Goal: Task Accomplishment & Management: Use online tool/utility

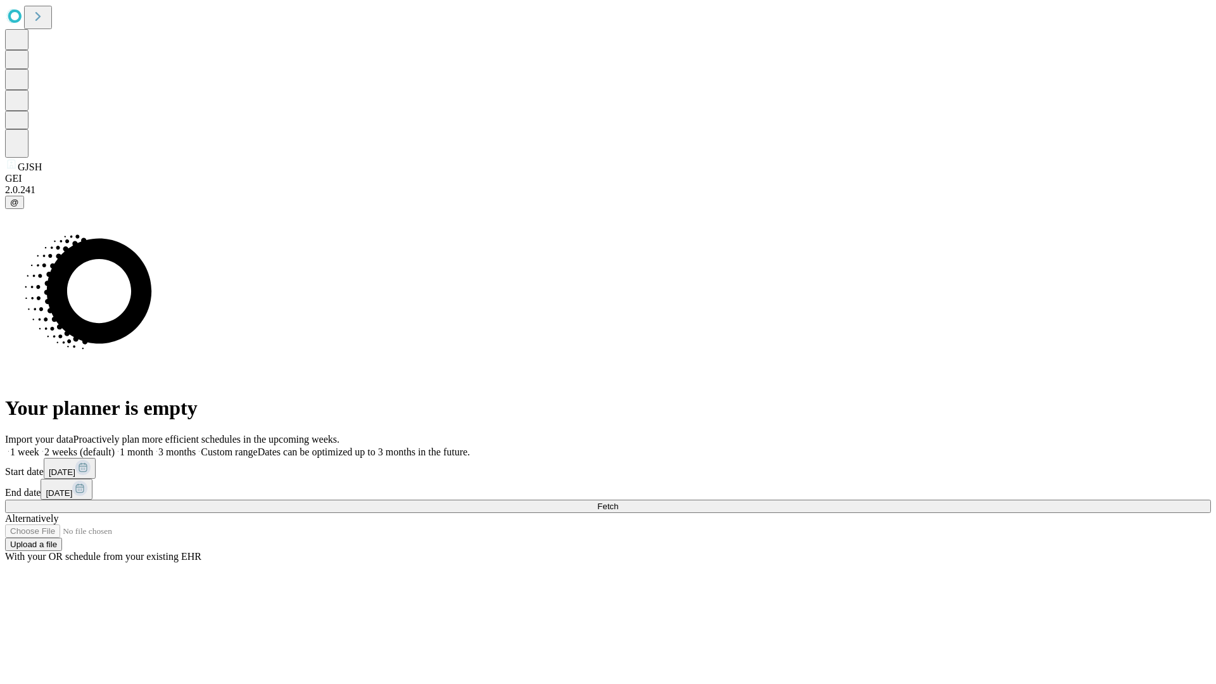
click at [618, 501] on span "Fetch" at bounding box center [607, 505] width 21 height 9
